Goal: Answer question/provide support

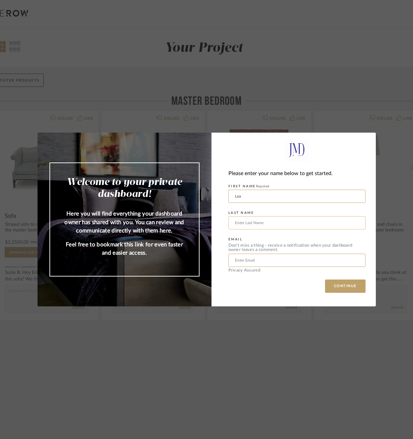
type input "Lea"
type input "Krekow"
type input "[EMAIL_ADDRESS][DOMAIN_NAME]"
click at [345, 293] on div "Please enter your name below to get started. FIRST NAME Required [PERSON_NAME] …" at bounding box center [293, 220] width 164 height 174
click at [343, 288] on button "CONTINUE" at bounding box center [345, 286] width 40 height 13
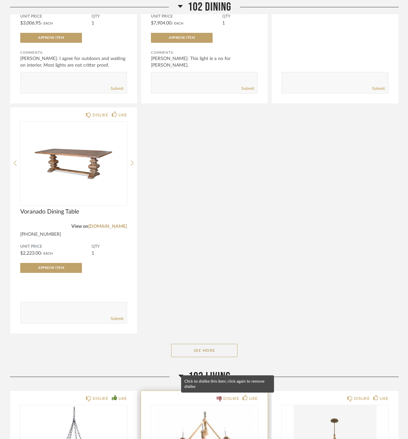
scroll to position [256, 0]
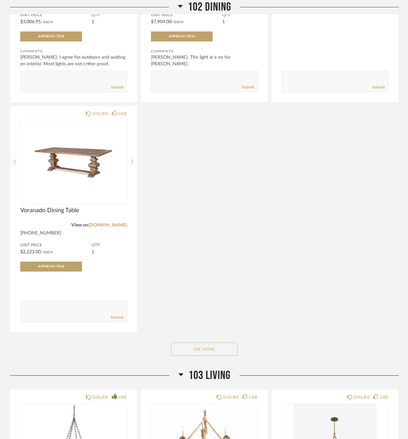
click at [211, 347] on button "See More" at bounding box center [204, 349] width 66 height 13
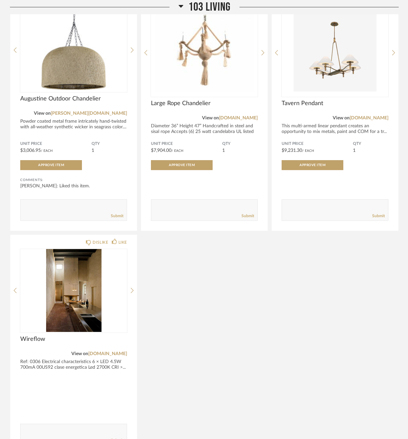
scroll to position [2044, 0]
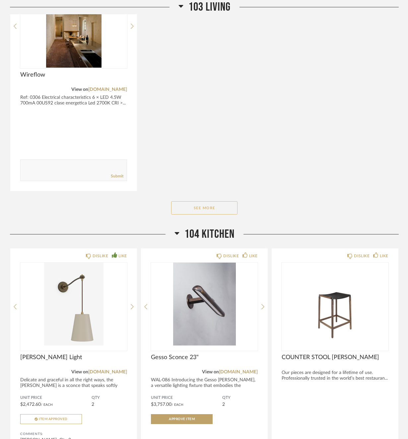
click at [204, 213] on button "See More" at bounding box center [204, 207] width 66 height 13
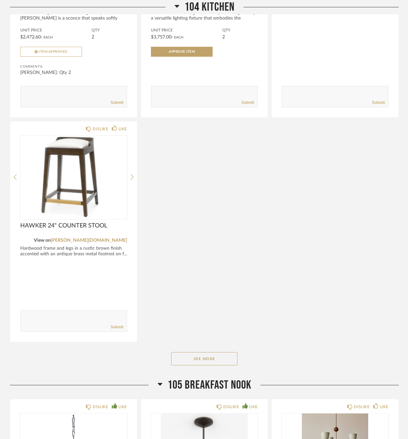
scroll to position [3580, 0]
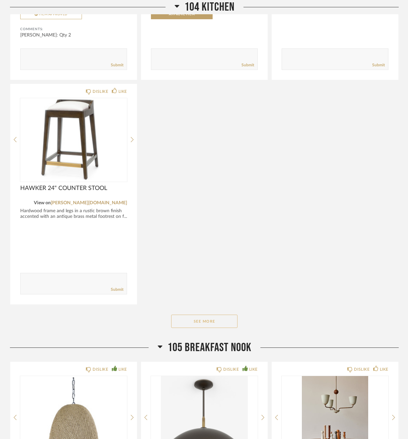
click at [202, 319] on button "See More" at bounding box center [204, 321] width 66 height 13
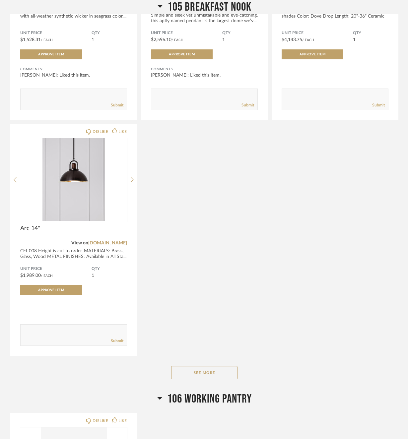
scroll to position [4400, 0]
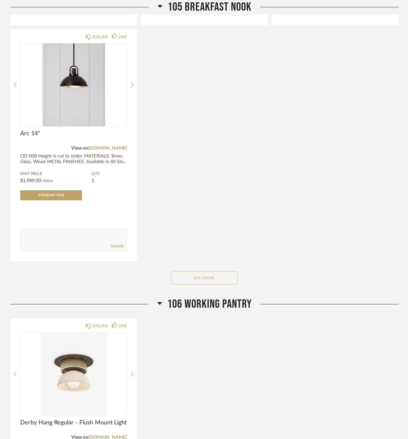
click at [190, 280] on button "See More" at bounding box center [204, 277] width 66 height 13
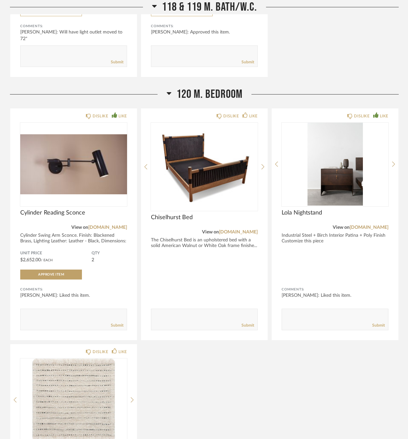
scroll to position [6602, 0]
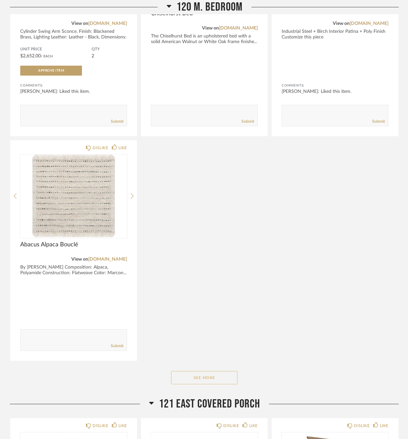
click at [199, 374] on button "See More" at bounding box center [204, 377] width 66 height 13
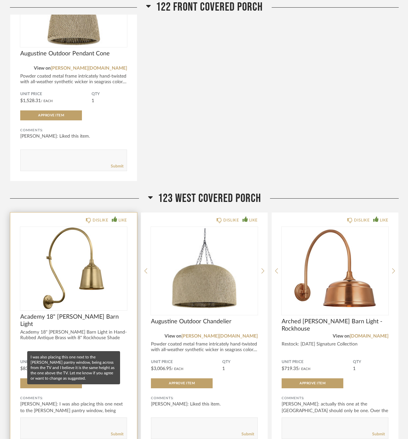
scroll to position [8472, 0]
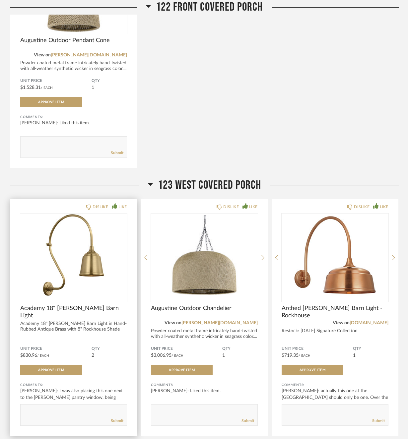
click at [22, 409] on textarea at bounding box center [74, 412] width 106 height 9
type textarea "T"
click at [107, 409] on textarea at bounding box center [74, 412] width 106 height 9
click at [89, 409] on textarea at bounding box center [74, 412] width 106 height 9
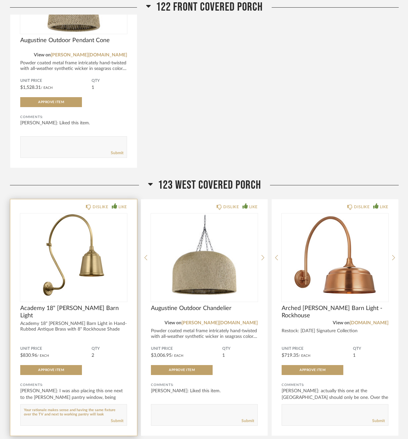
click at [117, 414] on textarea at bounding box center [74, 412] width 106 height 9
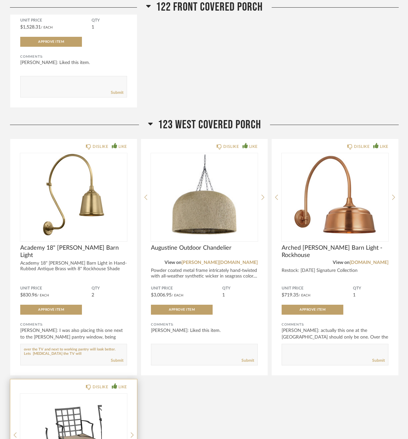
scroll to position [8531, 0]
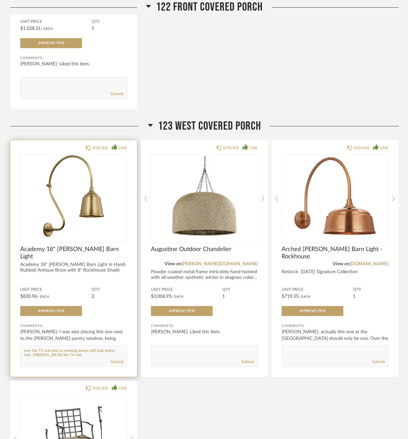
click at [115, 351] on textarea at bounding box center [74, 353] width 106 height 9
click at [117, 354] on textarea at bounding box center [74, 353] width 106 height 9
click at [26, 354] on textarea at bounding box center [74, 353] width 106 height 9
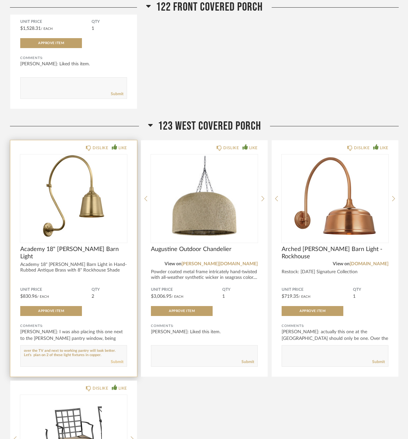
type textarea "Your rationale makes sense and having the same fixture over the TV and next to …"
click at [115, 360] on link "Submit" at bounding box center [117, 362] width 13 height 6
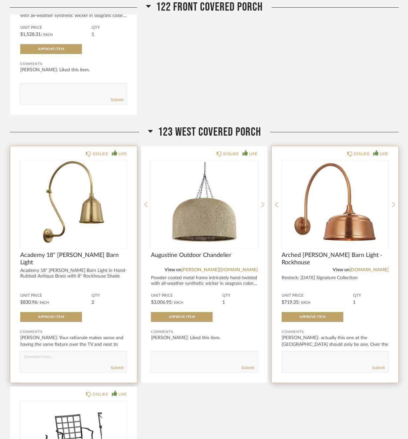
scroll to position [8598, 0]
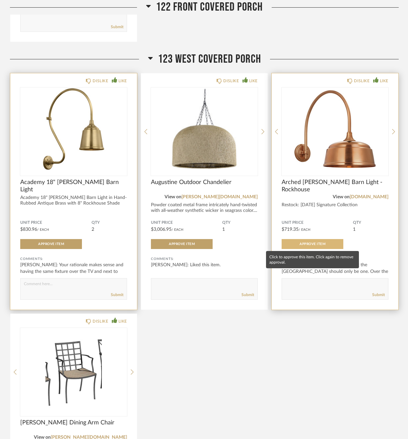
click at [310, 244] on span "Approve Item" at bounding box center [312, 243] width 26 height 3
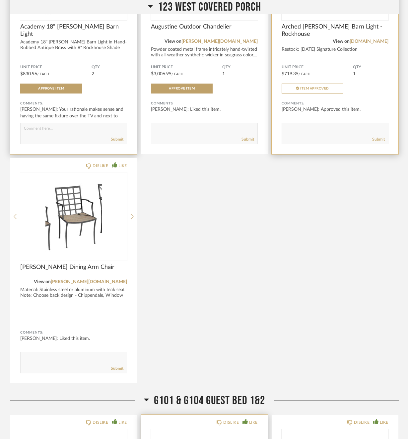
scroll to position [8958, 0]
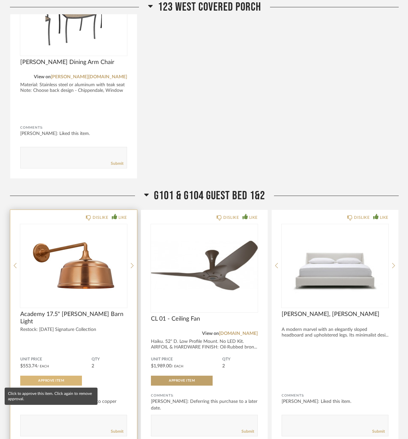
click at [54, 381] on span "Approve Item" at bounding box center [51, 380] width 26 height 3
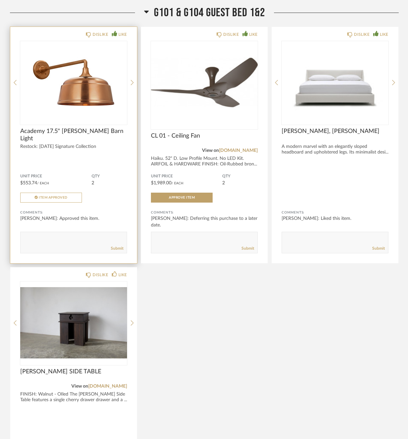
scroll to position [9229, 0]
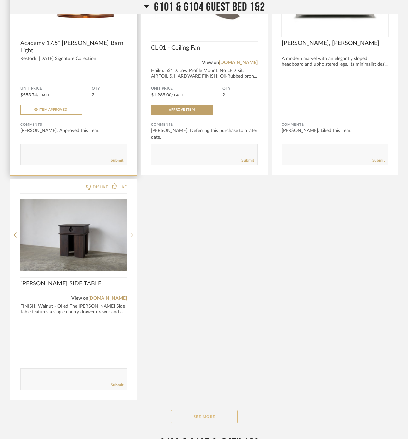
click at [210, 416] on button "See More" at bounding box center [204, 416] width 66 height 13
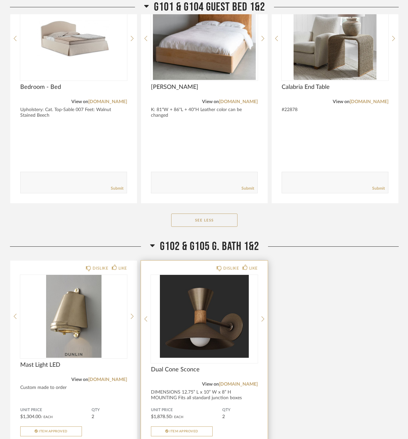
scroll to position [9711, 0]
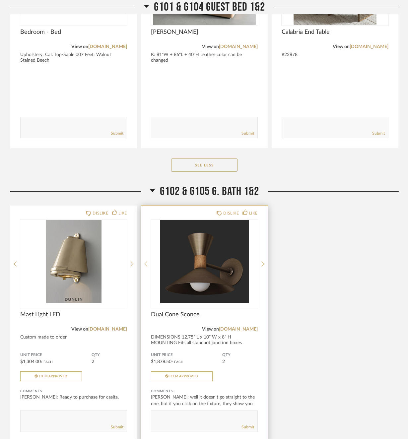
click at [262, 264] on icon at bounding box center [262, 264] width 3 height 6
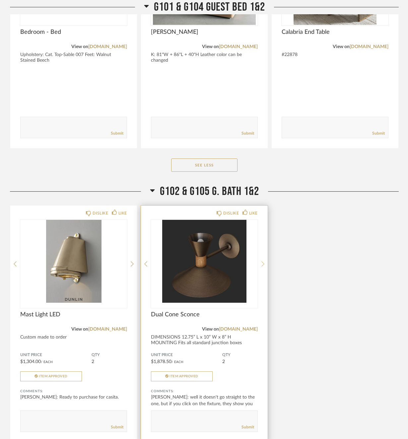
click at [262, 264] on icon at bounding box center [262, 264] width 3 height 6
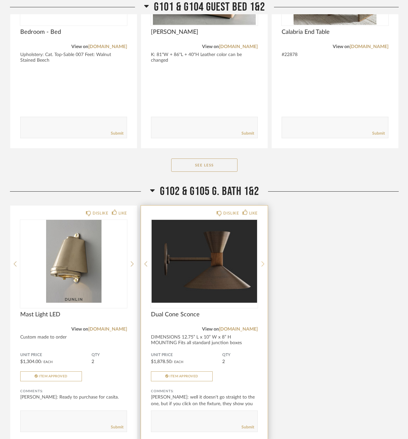
click at [262, 264] on icon at bounding box center [262, 264] width 3 height 6
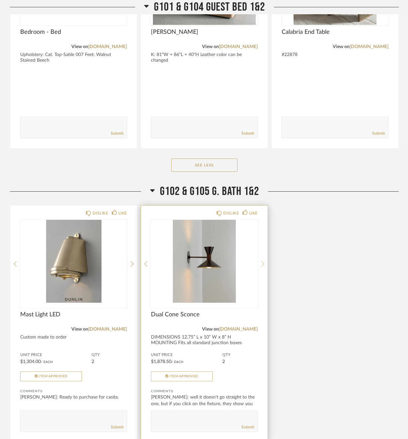
click at [262, 264] on icon at bounding box center [262, 264] width 3 height 6
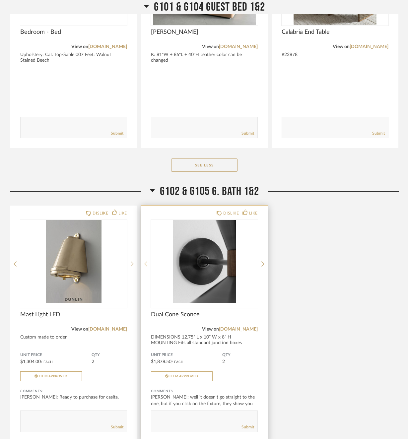
click at [144, 265] on icon at bounding box center [145, 264] width 3 height 6
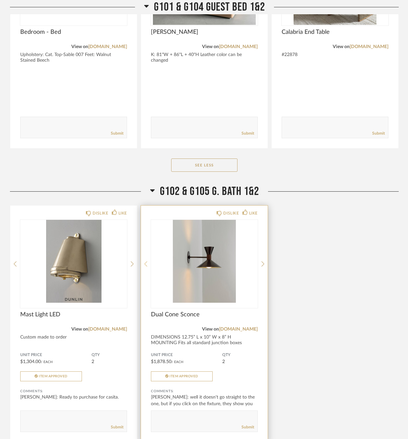
click at [144, 265] on icon at bounding box center [145, 264] width 3 height 6
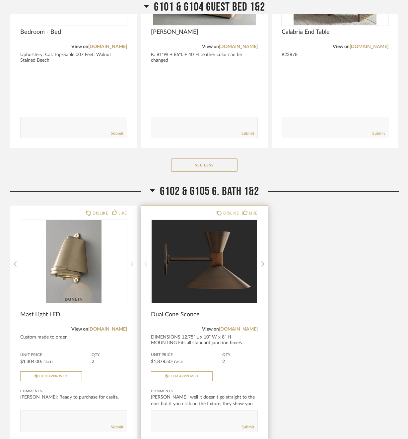
click at [144, 265] on icon at bounding box center [145, 264] width 3 height 6
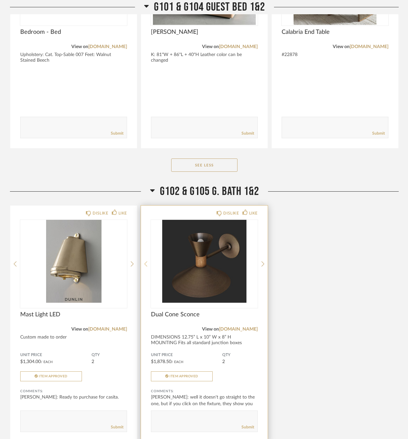
click at [144, 265] on icon at bounding box center [145, 264] width 3 height 6
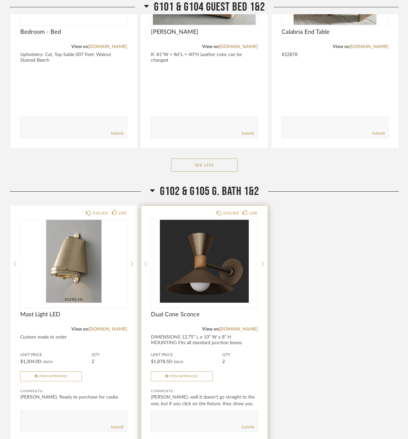
click at [144, 265] on icon at bounding box center [145, 264] width 3 height 6
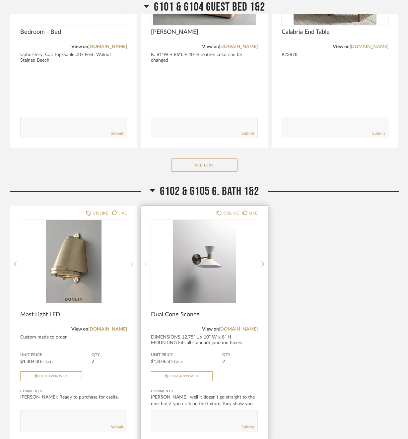
click at [144, 265] on icon at bounding box center [145, 264] width 3 height 6
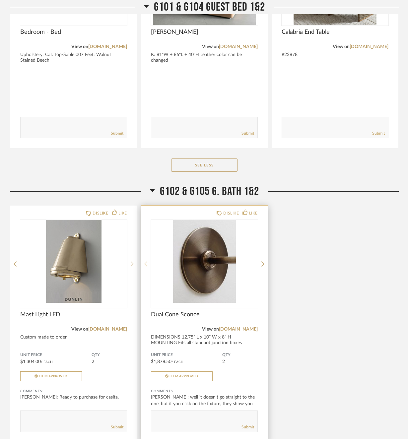
click at [144, 265] on icon at bounding box center [145, 264] width 3 height 6
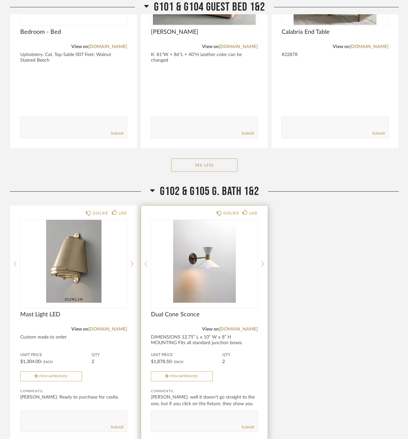
click at [144, 265] on icon at bounding box center [145, 264] width 3 height 6
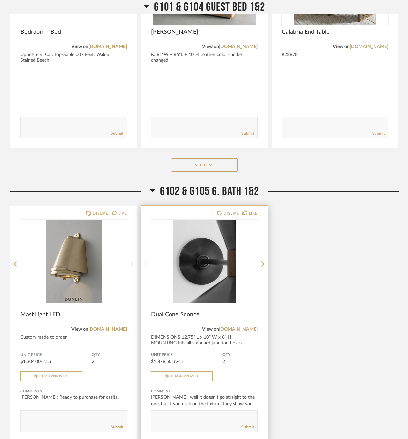
click at [144, 265] on icon at bounding box center [145, 264] width 3 height 6
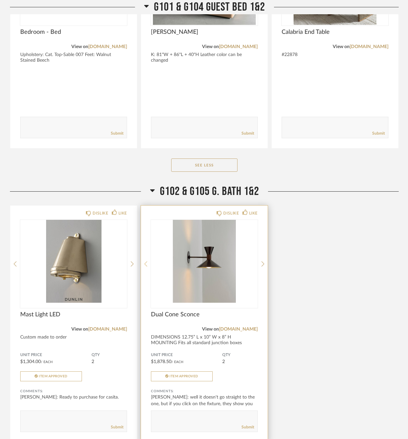
click at [144, 265] on icon at bounding box center [145, 264] width 3 height 6
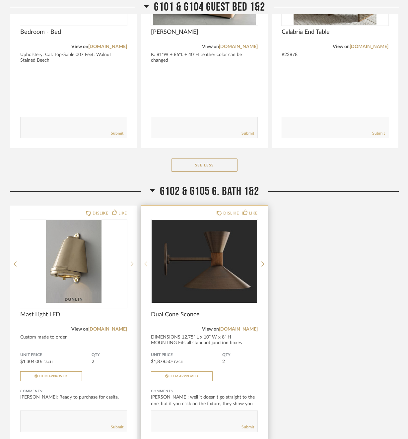
click at [146, 263] on icon at bounding box center [145, 264] width 3 height 6
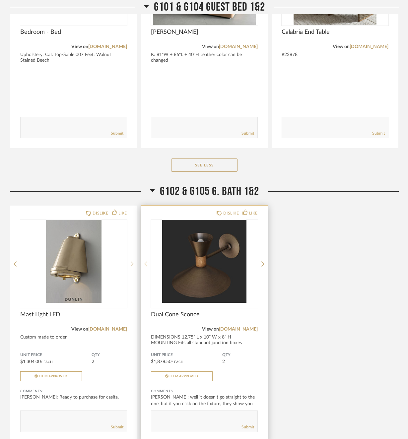
click at [146, 263] on icon at bounding box center [145, 264] width 3 height 6
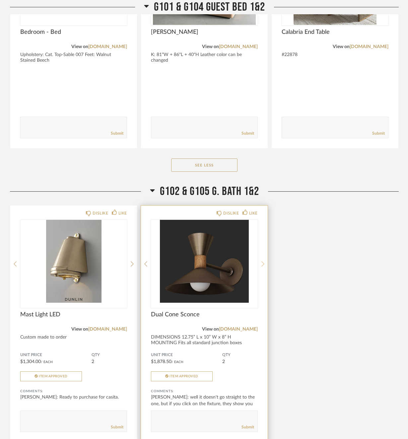
click at [261, 264] on icon at bounding box center [262, 264] width 3 height 6
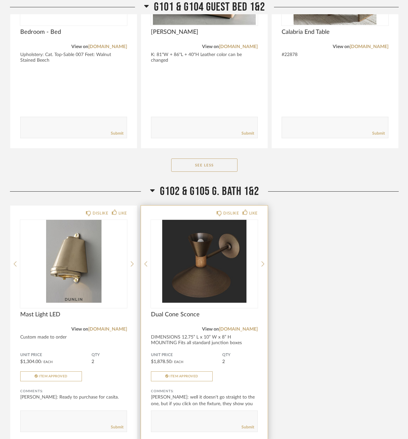
click at [261, 259] on div "DISLIKE LIKE Dual Cone Sconce View on [DOMAIN_NAME] DIMENSIONS 12.75” L x 10” W…" at bounding box center [204, 324] width 127 height 236
click at [262, 262] on icon at bounding box center [262, 264] width 3 height 6
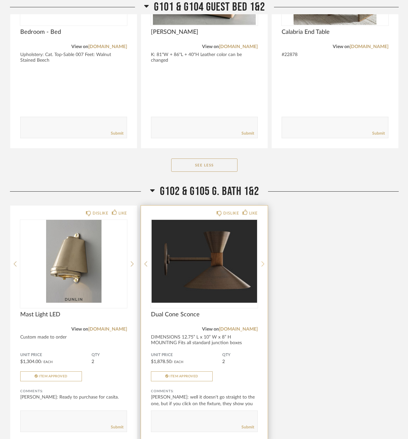
click at [262, 262] on icon at bounding box center [262, 264] width 3 height 6
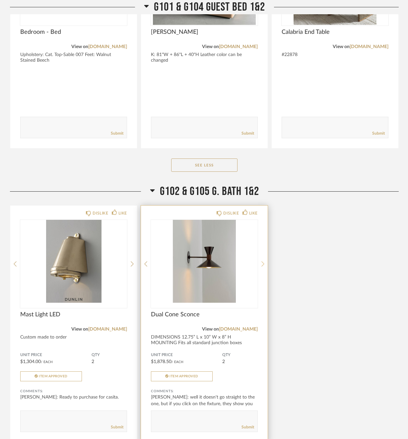
click at [262, 262] on icon at bounding box center [262, 264] width 3 height 6
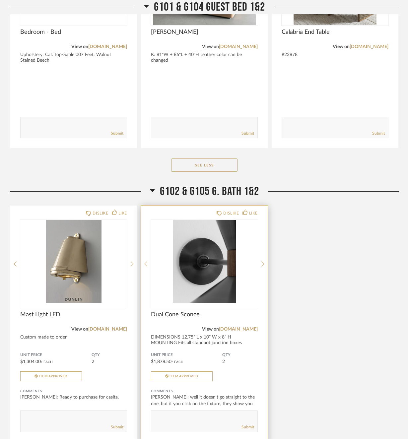
click at [262, 262] on icon at bounding box center [262, 264] width 3 height 6
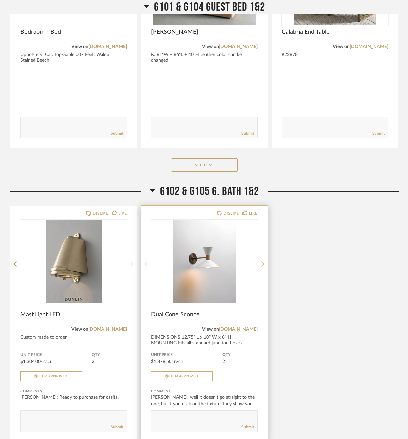
click at [262, 262] on icon at bounding box center [262, 264] width 3 height 6
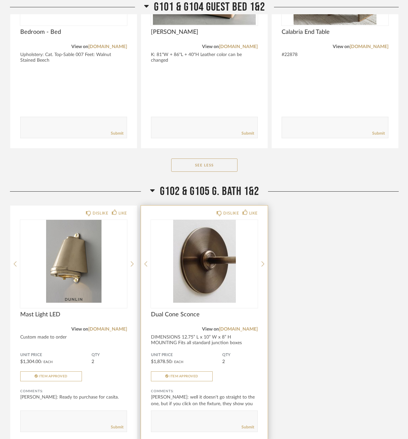
click at [261, 261] on div "DISLIKE LIKE Dual Cone Sconce View on [DOMAIN_NAME] DIMENSIONS 12.75” L x 10” W…" at bounding box center [204, 324] width 127 height 236
click at [147, 262] on icon at bounding box center [145, 264] width 3 height 6
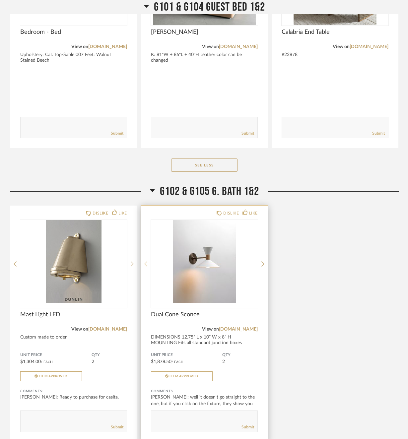
click at [147, 262] on icon at bounding box center [145, 264] width 3 height 6
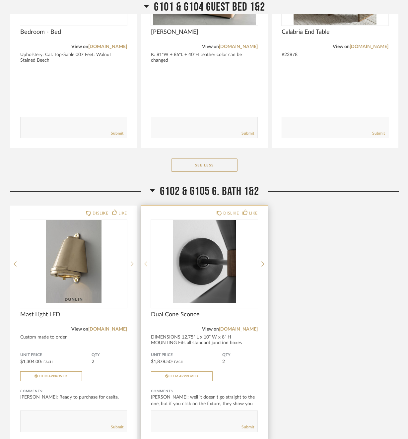
click at [147, 262] on icon at bounding box center [145, 264] width 3 height 6
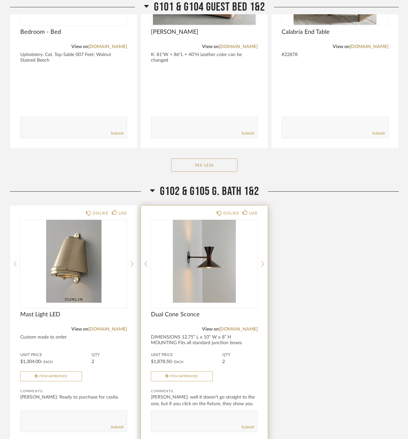
click at [163, 418] on textarea at bounding box center [204, 418] width 106 height 9
click at [262, 262] on icon at bounding box center [262, 264] width 3 height 6
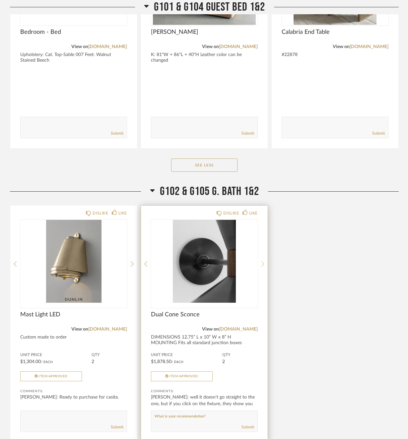
click at [262, 262] on icon at bounding box center [262, 264] width 3 height 6
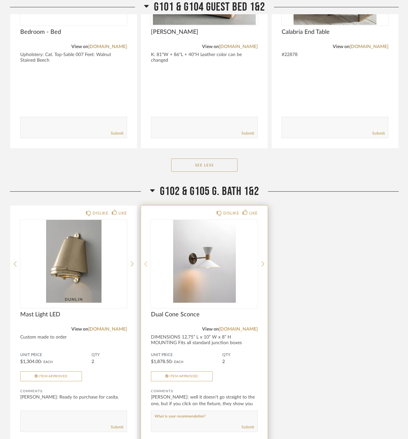
click at [146, 266] on icon at bounding box center [145, 264] width 3 height 6
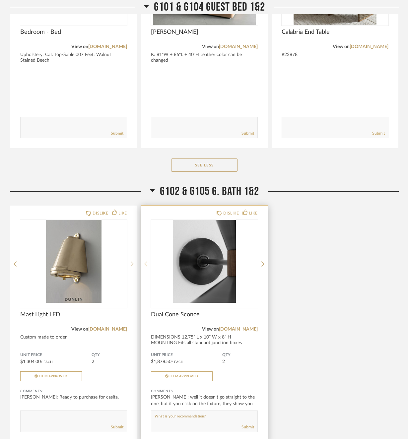
click at [146, 266] on icon at bounding box center [145, 264] width 3 height 6
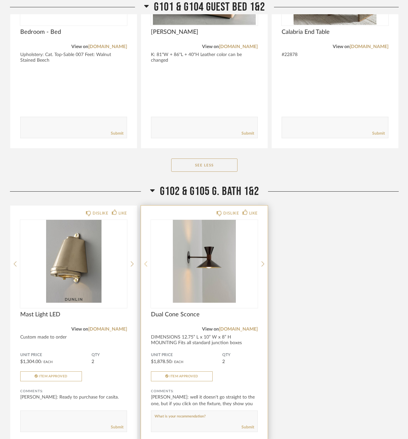
click at [146, 266] on icon at bounding box center [145, 264] width 3 height 6
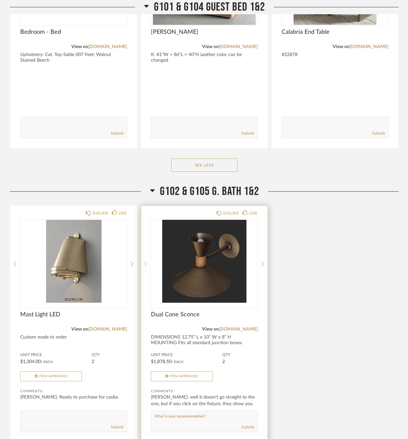
click at [145, 266] on div at bounding box center [145, 264] width 3 height 88
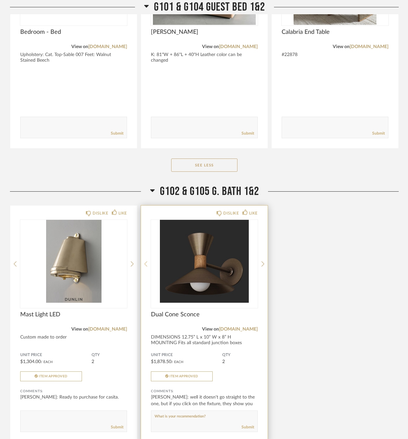
click at [145, 266] on div at bounding box center [145, 264] width 3 height 88
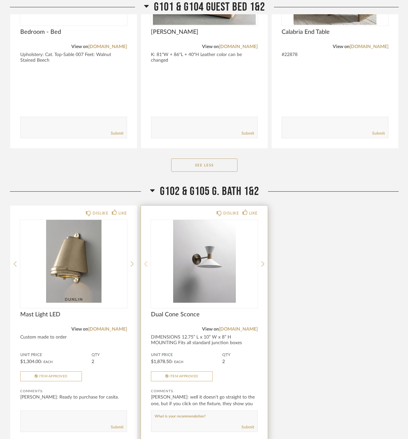
click at [147, 267] on div "DISLIKE LIKE Dual Cone Sconce View on [DOMAIN_NAME] DIMENSIONS 12.75” L x 10” W…" at bounding box center [204, 324] width 127 height 236
click at [210, 417] on textarea at bounding box center [204, 418] width 106 height 9
drag, startPoint x: 211, startPoint y: 416, endPoint x: 263, endPoint y: 262, distance: 162.4
click at [263, 262] on div "DISLIKE LIKE Dual Cone Sconce View on [DOMAIN_NAME] DIMENSIONS 12.75” L x 10” W…" at bounding box center [204, 324] width 127 height 236
click at [262, 263] on icon at bounding box center [262, 264] width 3 height 6
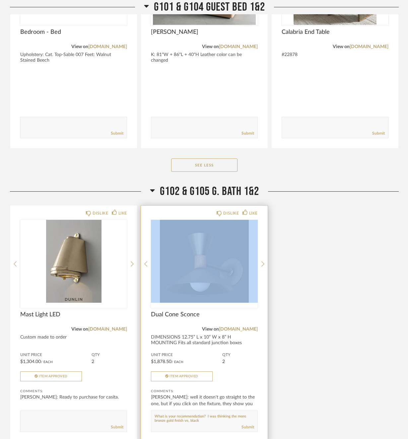
click at [259, 263] on div "DISLIKE LIKE Dual Cone Sconce View on [DOMAIN_NAME] DIMENSIONS 12.75” L x 10” W…" at bounding box center [204, 324] width 127 height 236
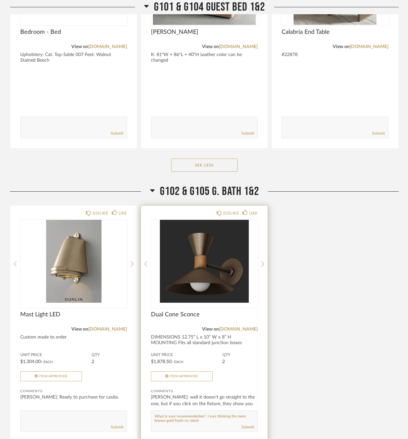
click at [260, 265] on div "DISLIKE LIKE Dual Cone Sconce View on [DOMAIN_NAME] DIMENSIONS 12.75” L x 10” W…" at bounding box center [204, 324] width 127 height 236
click at [262, 264] on icon at bounding box center [262, 264] width 3 height 6
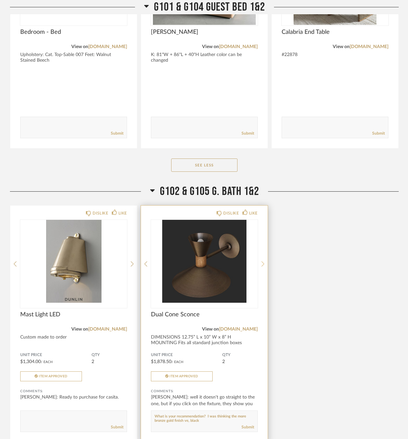
click at [262, 264] on icon at bounding box center [262, 264] width 3 height 6
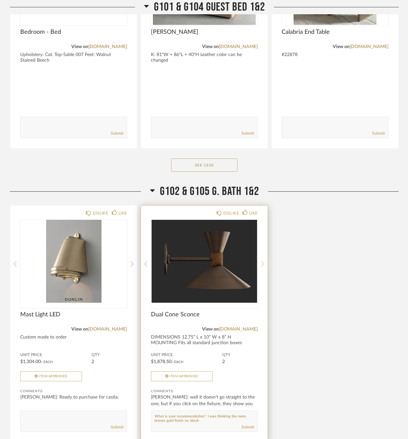
click at [262, 264] on icon at bounding box center [262, 264] width 3 height 6
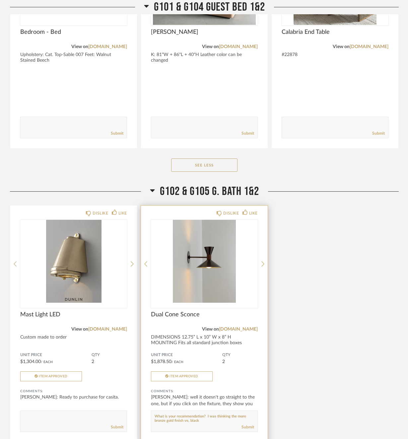
click at [260, 263] on div "DISLIKE LIKE Dual Cone Sconce View on [DOMAIN_NAME] DIMENSIONS 12.75” L x 10” W…" at bounding box center [204, 324] width 127 height 236
click at [263, 262] on icon at bounding box center [262, 264] width 3 height 6
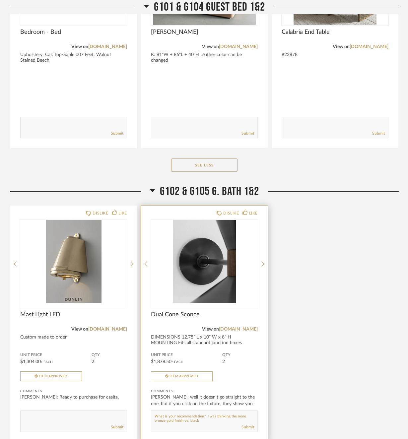
click at [203, 421] on textarea at bounding box center [204, 418] width 106 height 9
click at [214, 422] on textarea at bounding box center [204, 418] width 106 height 9
click at [209, 418] on textarea at bounding box center [204, 418] width 106 height 9
click at [204, 421] on textarea at bounding box center [204, 418] width 106 height 9
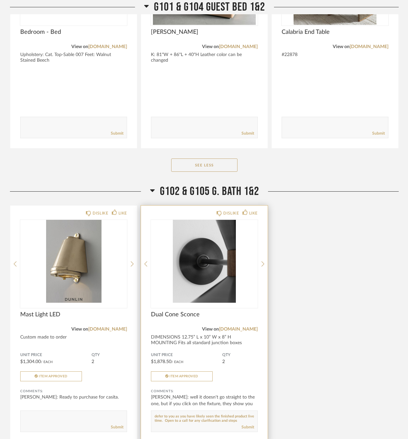
scroll to position [13, 0]
click at [234, 416] on textarea at bounding box center [204, 418] width 106 height 9
type textarea "What is your recommendation? I was thinking the more bronze gold finish ve, bla…"
click at [252, 426] on link "Submit" at bounding box center [247, 427] width 13 height 6
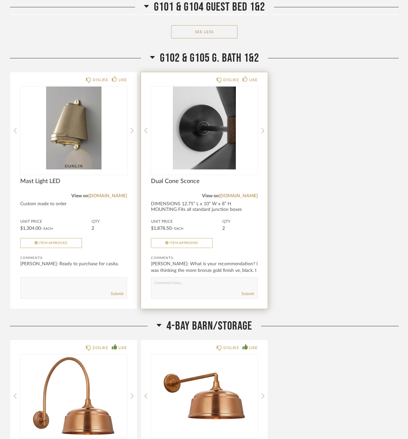
scroll to position [9959, 0]
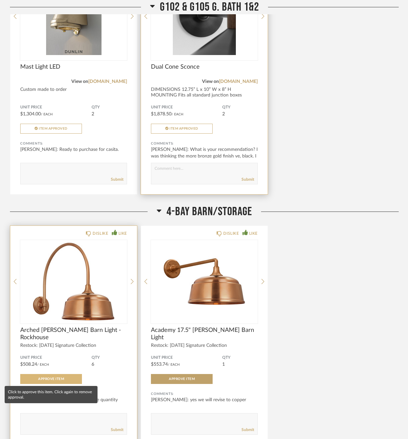
click at [52, 377] on span "Approve Item" at bounding box center [51, 378] width 26 height 3
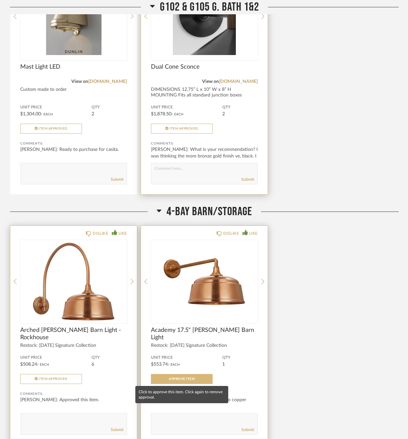
click at [181, 377] on span "Approve Item" at bounding box center [182, 378] width 26 height 3
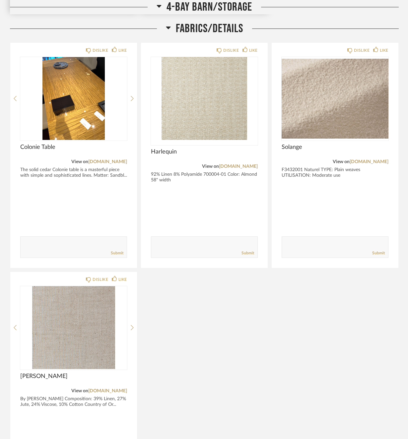
scroll to position [10534, 0]
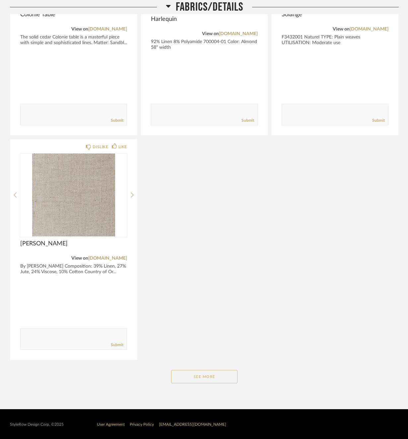
click at [203, 373] on button "See More" at bounding box center [204, 376] width 66 height 13
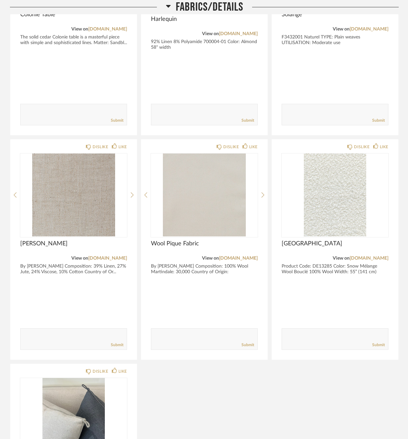
scroll to position [10752, 0]
